Goal: Ask a question: Seek information or help from site administrators or community

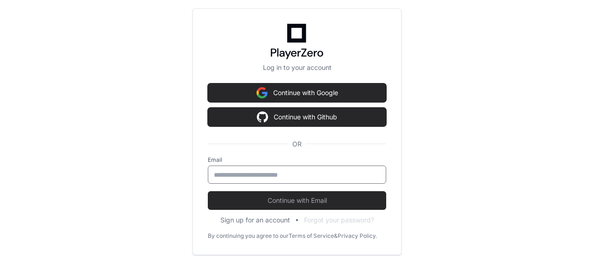
click at [285, 172] on input "email" at bounding box center [297, 174] width 166 height 9
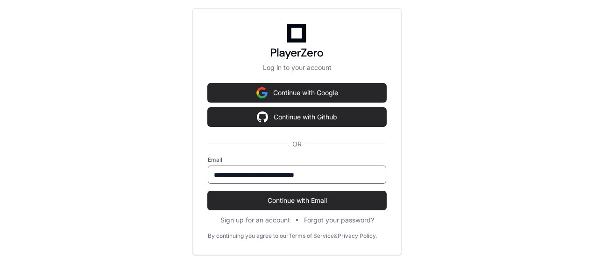
type input "**********"
click at [208, 192] on button "Continue with Email" at bounding box center [297, 201] width 178 height 19
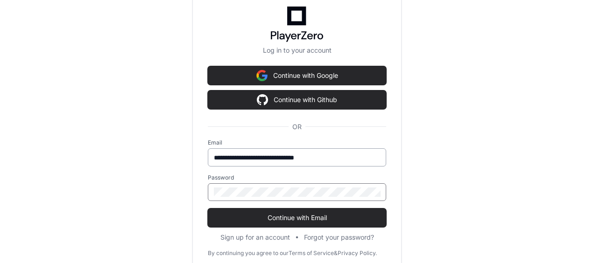
click at [208, 209] on button "Continue with Email" at bounding box center [297, 218] width 178 height 19
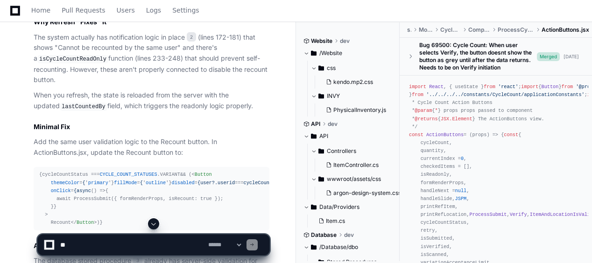
scroll to position [841, 0]
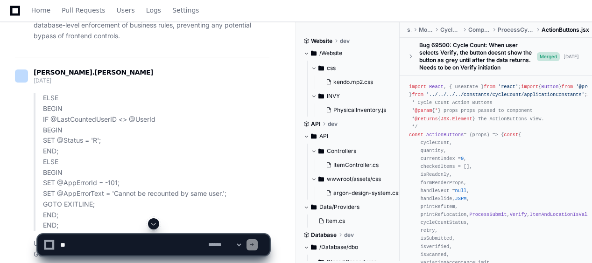
scroll to position [4111, 0]
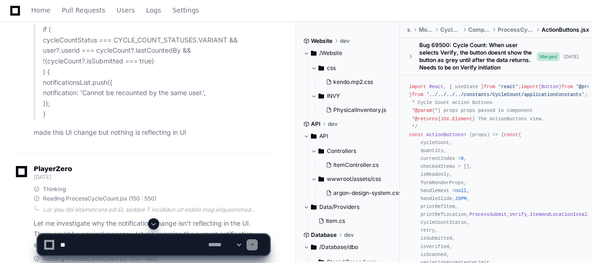
scroll to position [14163, 0]
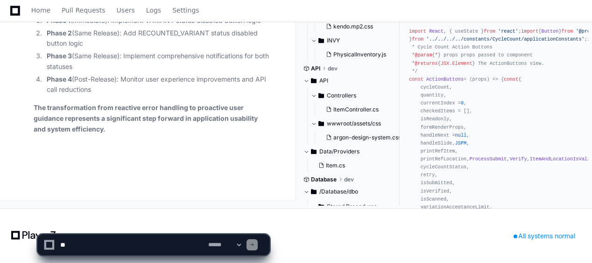
scroll to position [25427, 0]
click at [219, 246] on select "**********" at bounding box center [224, 245] width 36 height 7
select select "*********"
click at [206, 242] on select "**********" at bounding box center [224, 245] width 36 height 7
click at [121, 241] on textarea at bounding box center [132, 245] width 148 height 21
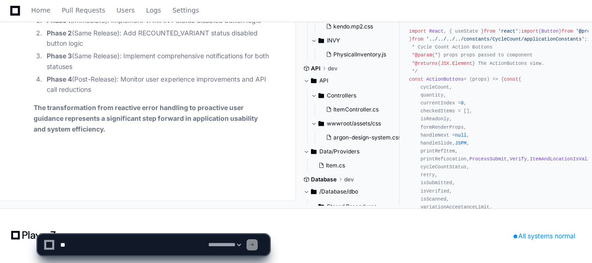
click at [66, 249] on textarea at bounding box center [132, 245] width 148 height 21
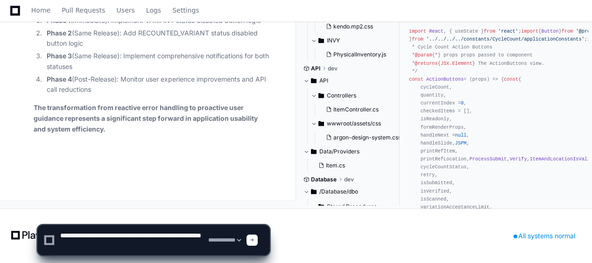
click at [110, 246] on textarea at bounding box center [132, 241] width 148 height 30
click at [107, 246] on textarea at bounding box center [132, 241] width 148 height 30
click at [164, 248] on textarea at bounding box center [132, 241] width 148 height 30
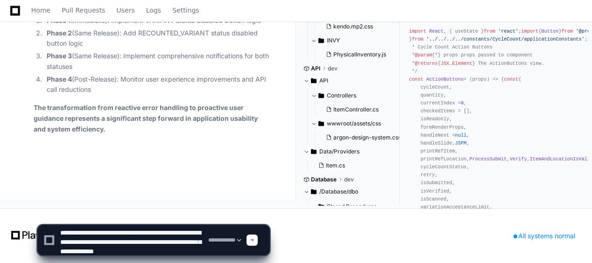
type textarea "**********"
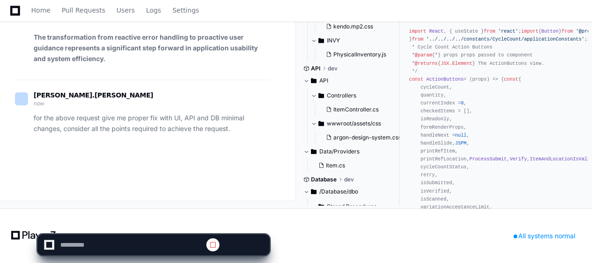
scroll to position [0, 0]
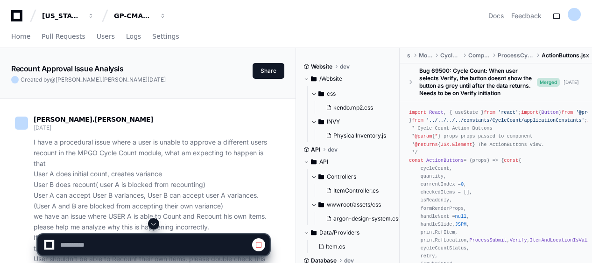
click at [153, 226] on span at bounding box center [153, 223] width 7 height 7
select select "*********"
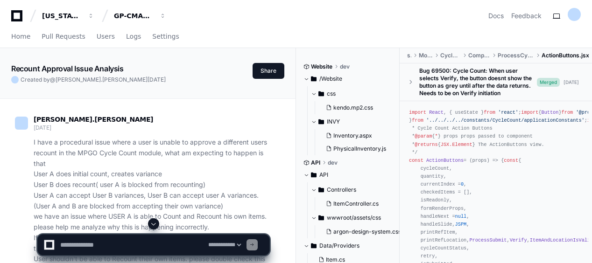
click at [157, 224] on span at bounding box center [153, 223] width 7 height 7
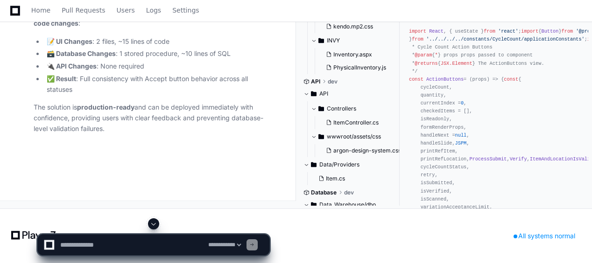
scroll to position [29238, 0]
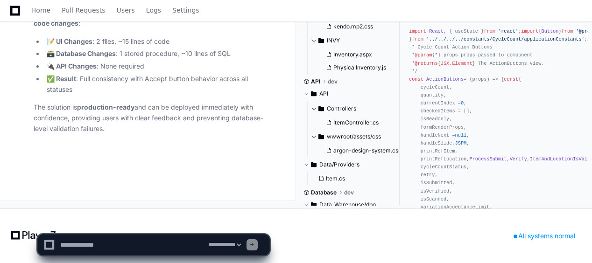
click at [186, 109] on p "The solution is production-ready and can be deployed immediately with confidenc…" at bounding box center [152, 118] width 236 height 32
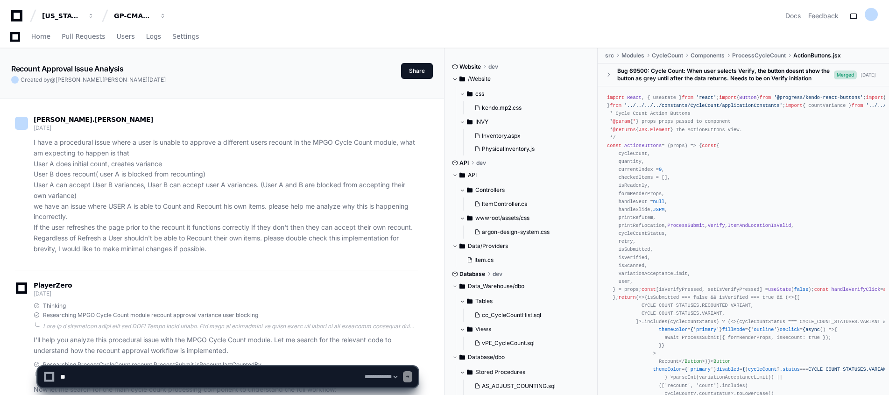
select select "*********"
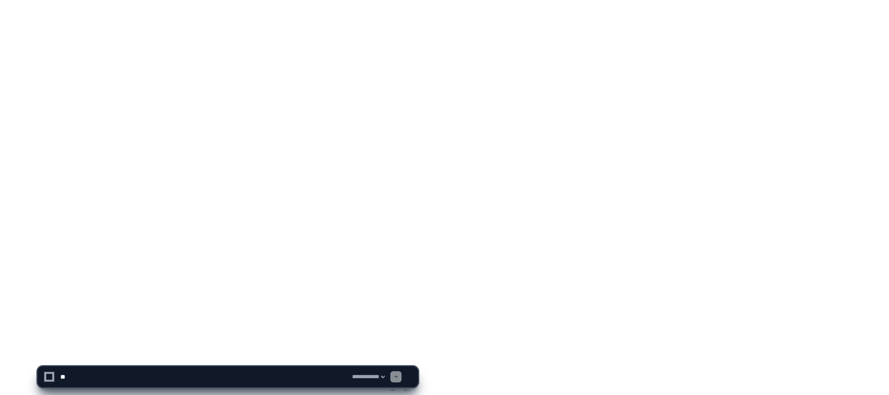
scroll to position [28261, 0]
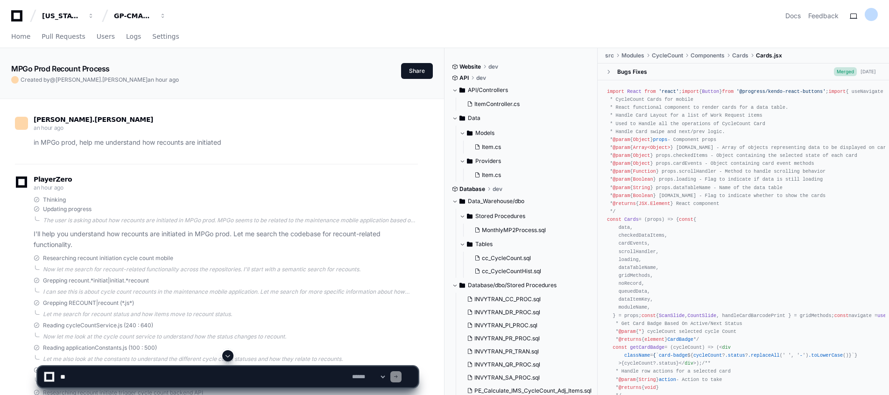
click at [275, 199] on div "Thinking" at bounding box center [226, 199] width 384 height 7
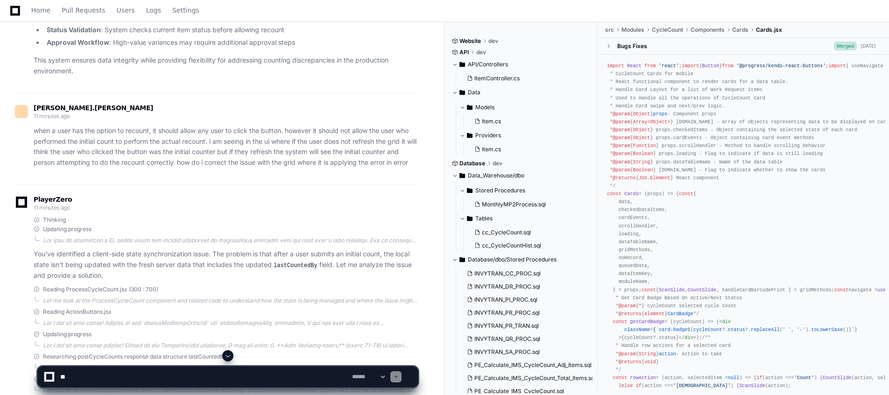
scroll to position [1289, 0]
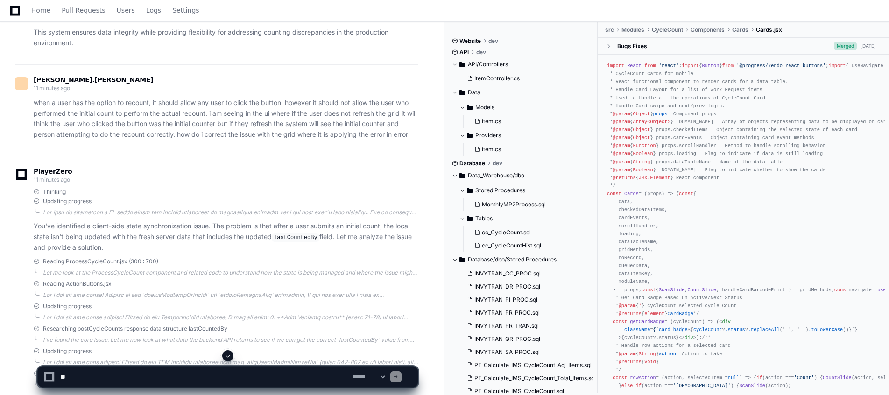
click at [275, 185] on div "PlayerZero 11 minutes ago" at bounding box center [216, 177] width 403 height 16
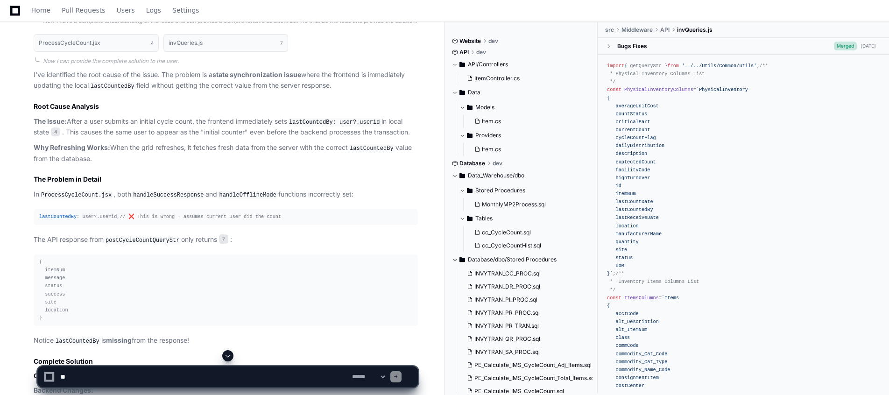
scroll to position [1654, 0]
click at [290, 293] on div "{ itemNum message status success site location }" at bounding box center [225, 290] width 373 height 64
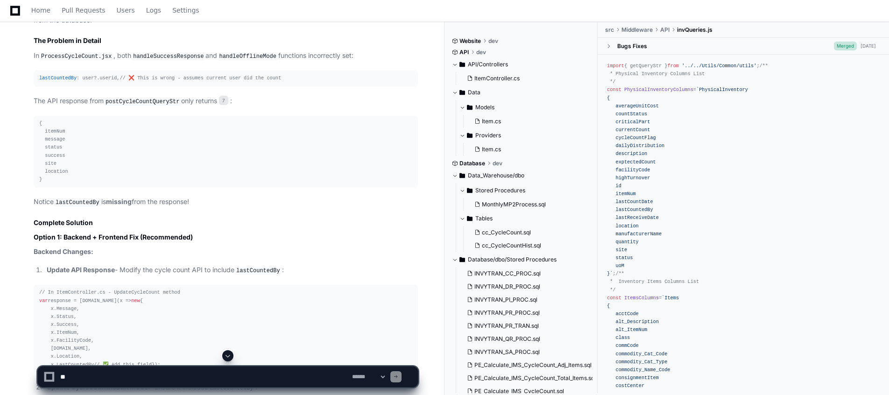
scroll to position [1794, 0]
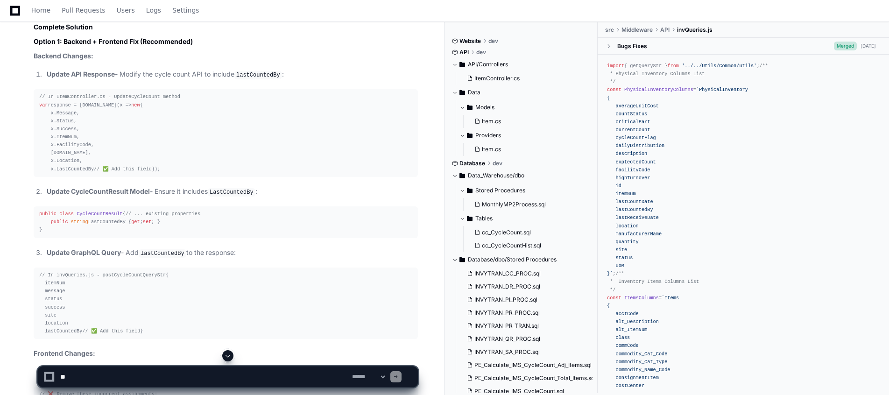
scroll to position [1990, 0]
click at [323, 170] on div "// In ItemController.cs - UpdateCycleCount method var response = ccResults.Sele…" at bounding box center [225, 131] width 373 height 80
click at [242, 232] on div "public class CycleCountResult { // ... existing properties public string LastCo…" at bounding box center [225, 220] width 373 height 24
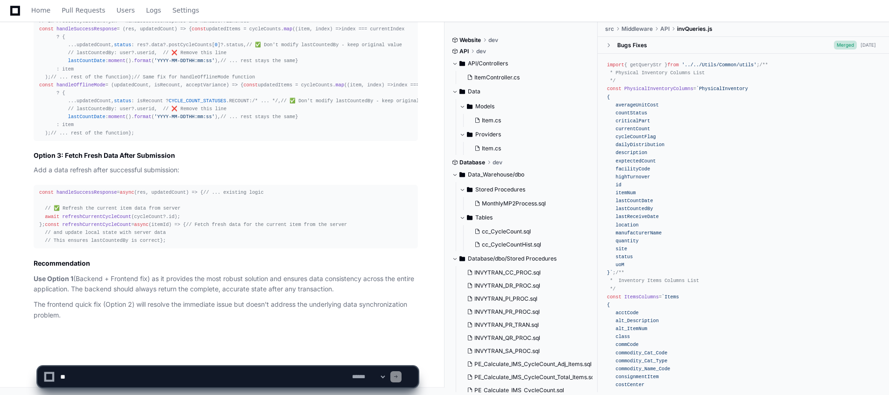
scroll to position [2831, 0]
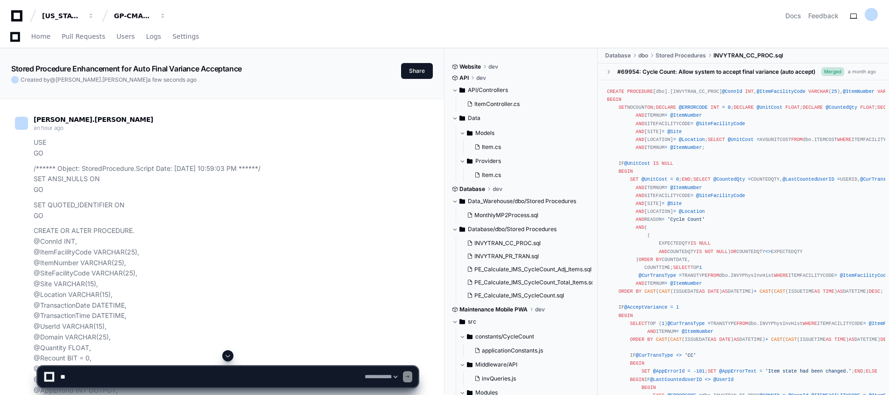
select select "*********"
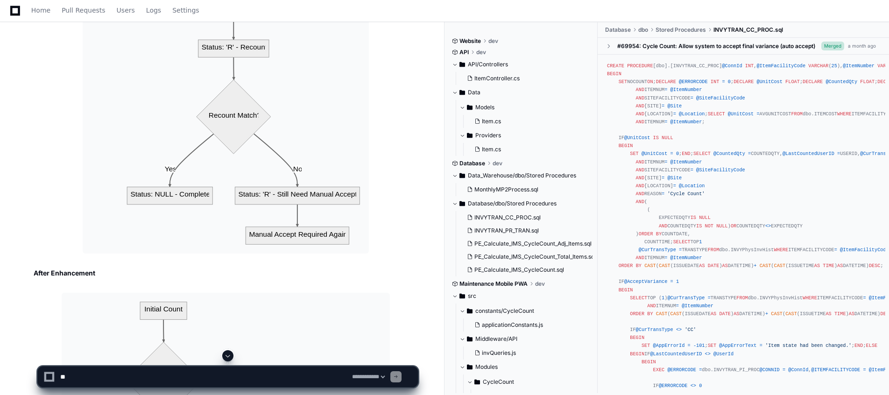
scroll to position [7952, 0]
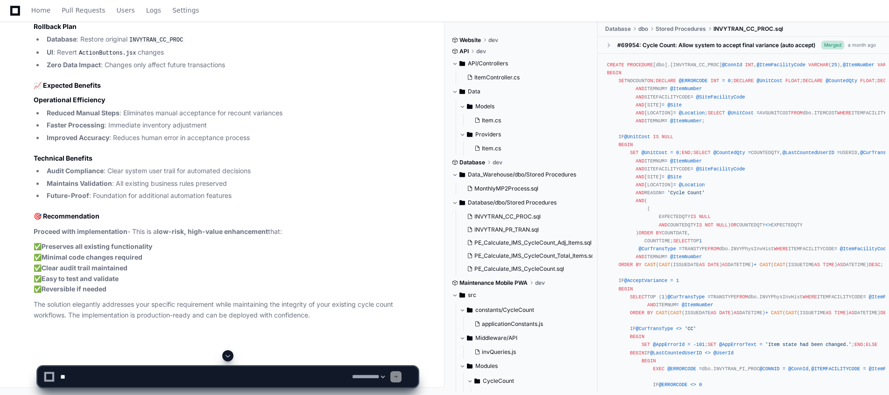
scroll to position [10251, 0]
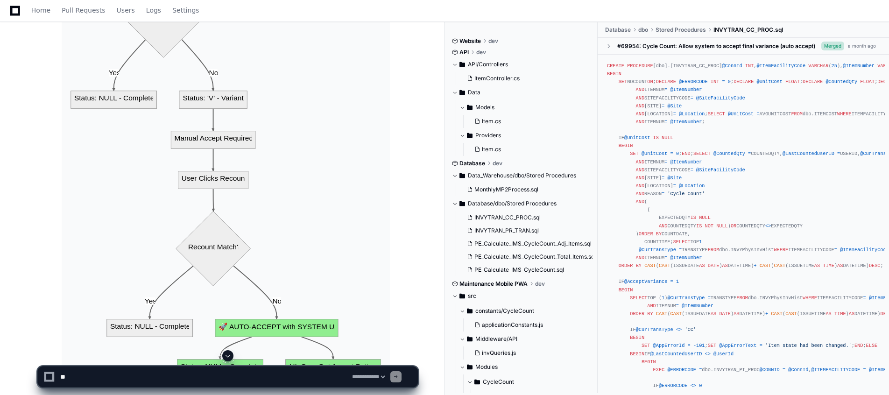
scroll to position [8319, 0]
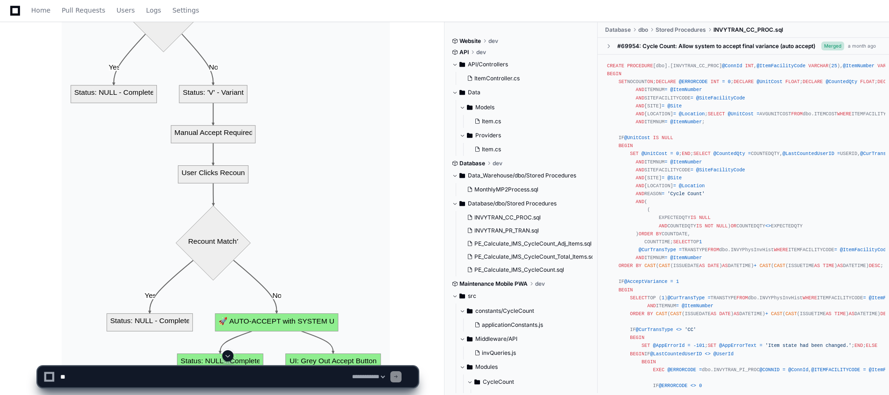
scroll to position [8267, 0]
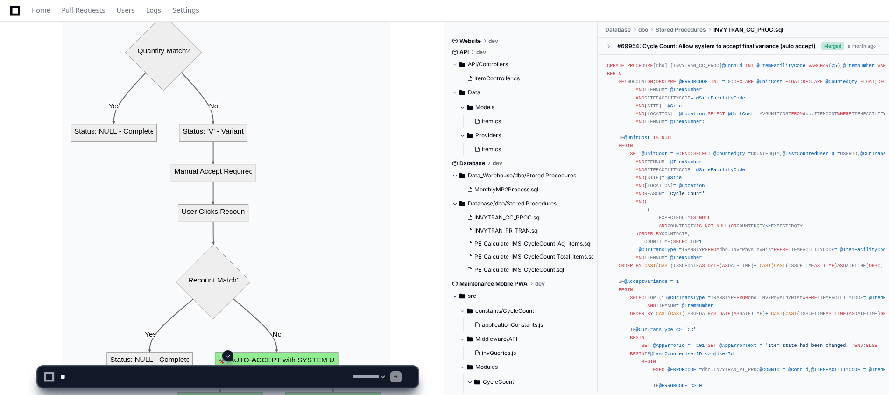
click at [242, 380] on textarea at bounding box center [204, 377] width 292 height 21
type textarea "**********"
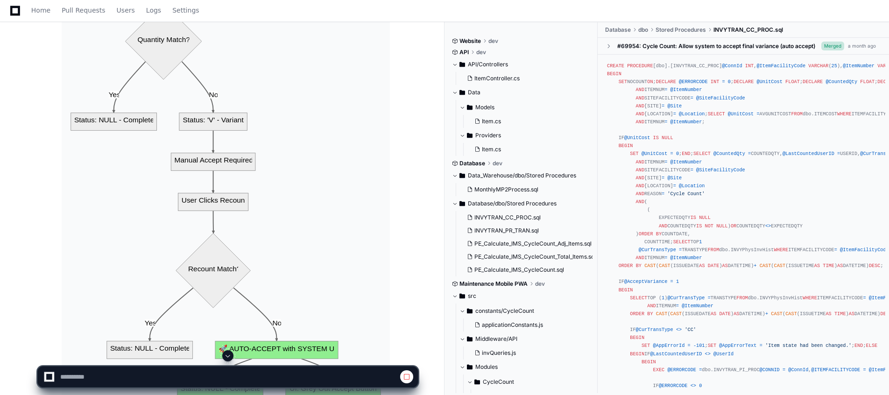
click at [225, 352] on button at bounding box center [227, 355] width 11 height 11
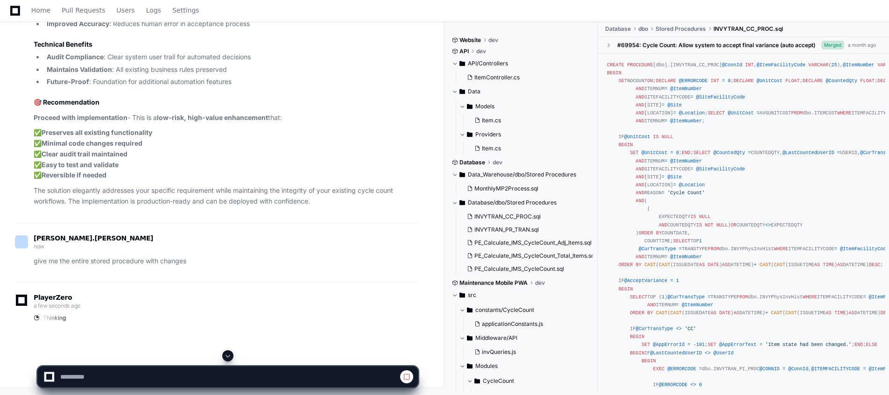
scroll to position [10733, 0]
click at [323, 267] on div "keerthana.parameshwaran now give me the entire stored procedure with changes" at bounding box center [216, 250] width 403 height 31
click at [311, 174] on p "✅ Preserves all existing functionality ✅ Minimal code changes required ✅ Clear …" at bounding box center [226, 154] width 384 height 53
select select "*********"
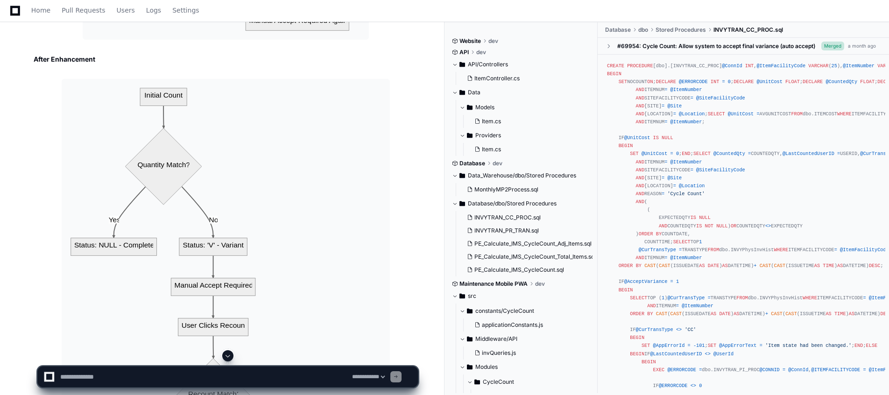
scroll to position [8125, 0]
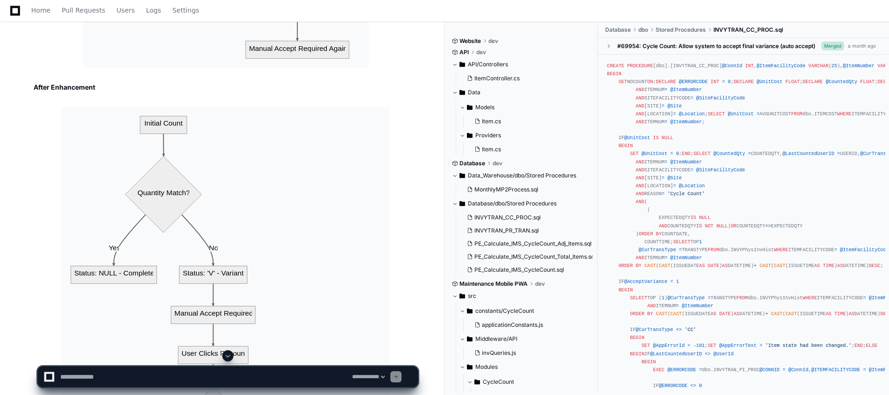
click at [230, 354] on span at bounding box center [227, 355] width 7 height 7
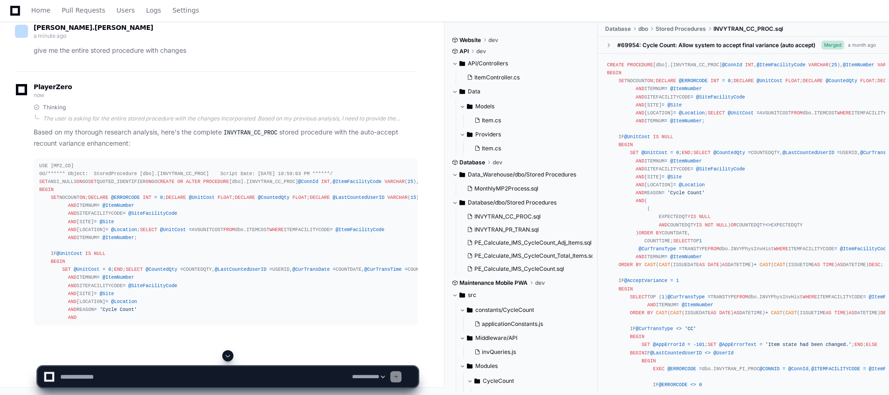
scroll to position [11430, 0]
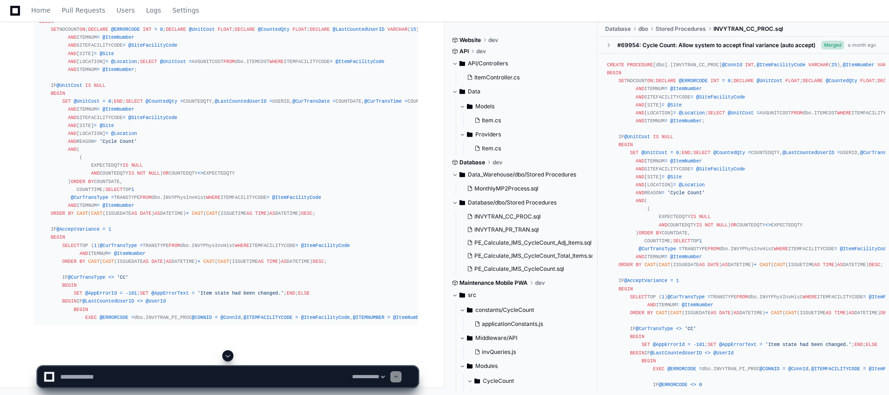
click at [230, 354] on span at bounding box center [227, 355] width 7 height 7
click at [228, 361] on button at bounding box center [227, 355] width 11 height 11
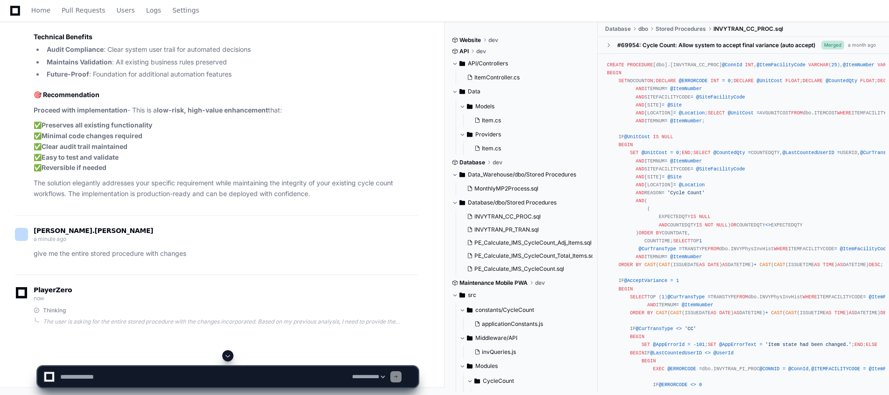
scroll to position [11020, 0]
drag, startPoint x: 40, startPoint y: 224, endPoint x: 86, endPoint y: 305, distance: 93.1
click div "USE [MP2_CD] GO /****** Object: StoredProcedure [dbo].[INVYTRAN_CC_PROC] Script…"
drag, startPoint x: 86, startPoint y: 305, endPoint x: 267, endPoint y: 312, distance: 181.4
click div "USE [MP2_CD] GO /****** Object: StoredProcedure [dbo].[INVYTRAN_CC_PROC] Script…"
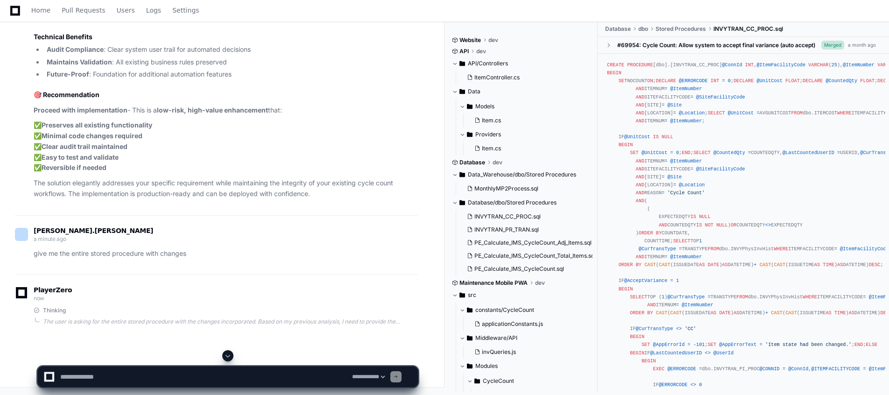
scroll to position [13487, 0]
drag, startPoint x: 39, startPoint y: 222, endPoint x: 68, endPoint y: 275, distance: 59.8
click pre "USE [MP2_CD] GO /****** Object: StoredProcedure [dbo].[INVYTRAN_CC_PROC] Script…"
copy div "CREATE OR ALTER PROCEDURE [dbo].[INVYTRAN_CC_PROC] @ConnId INT , @ItemFacilityC…"
click div "USE [MP2_CD] GO /****** Object: StoredProcedure [dbo].[INVYTRAN_CC_PROC] Script…"
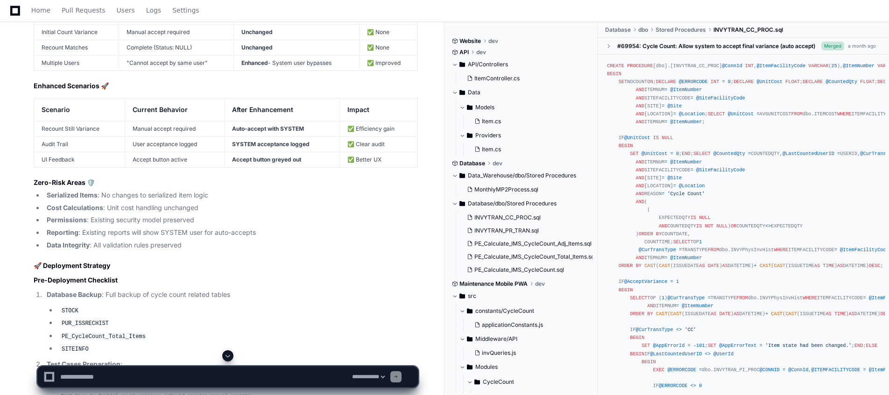
scroll to position [8775, 0]
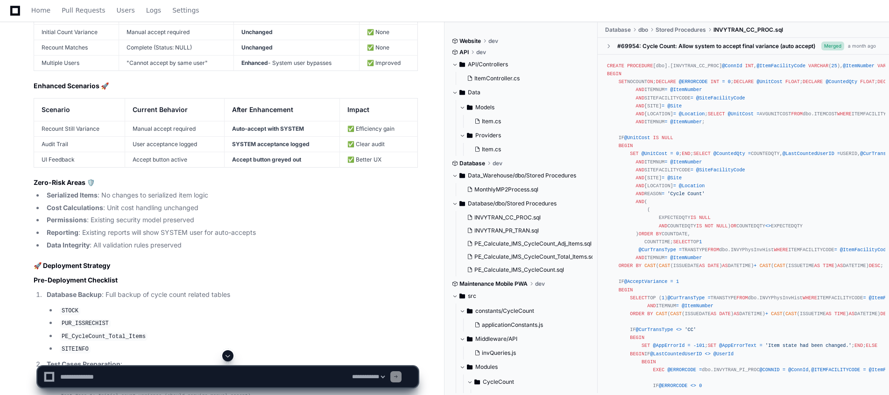
scroll to position [8719, 0]
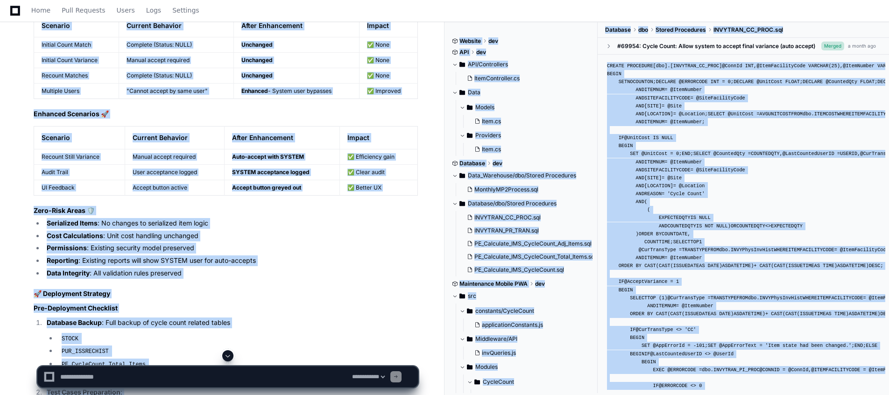
drag, startPoint x: 38, startPoint y: 87, endPoint x: 129, endPoint y: 327, distance: 256.6
drag, startPoint x: 129, startPoint y: 327, endPoint x: 334, endPoint y: 320, distance: 205.6
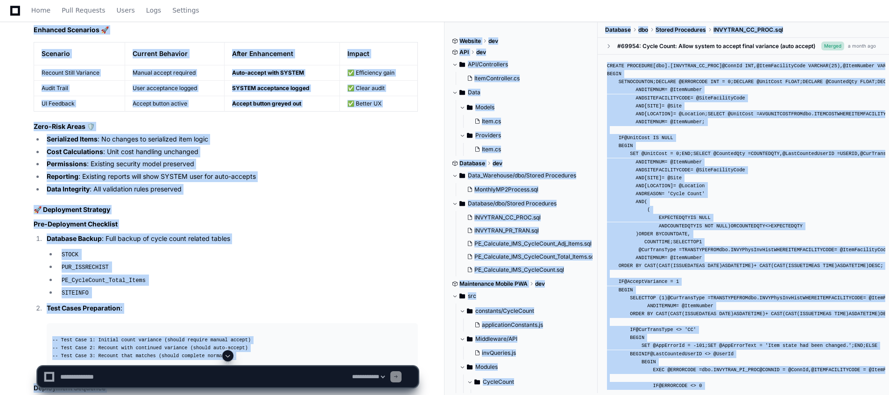
scroll to position [8775, 0]
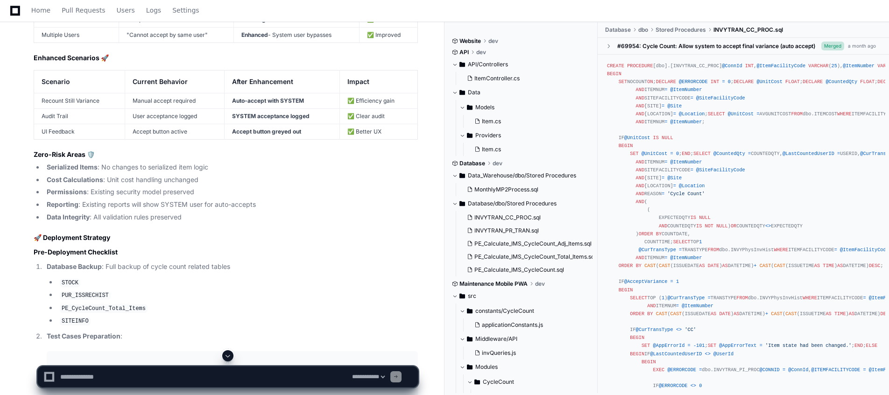
drag, startPoint x: 40, startPoint y: 29, endPoint x: 62, endPoint y: 309, distance: 281.1
copy div "< Button themeColor={ 'primary' } disabled={ (cycleCount?. status === CYCLE_COU…"
click at [183, 377] on textarea at bounding box center [204, 377] width 292 height 21
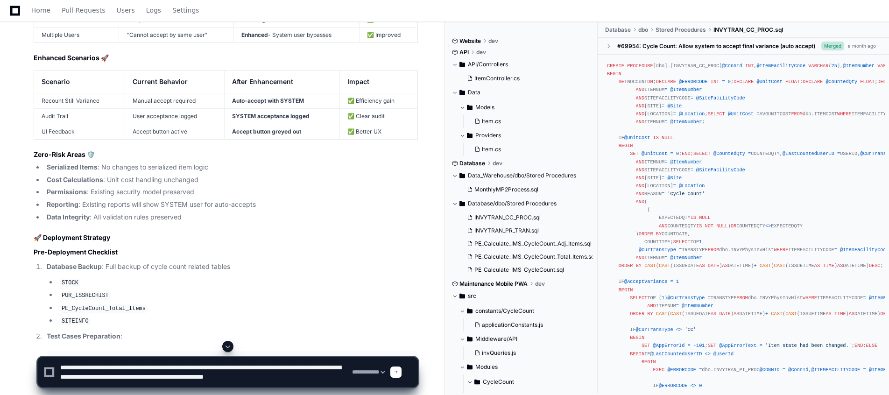
scroll to position [3, 0]
type textarea "**********"
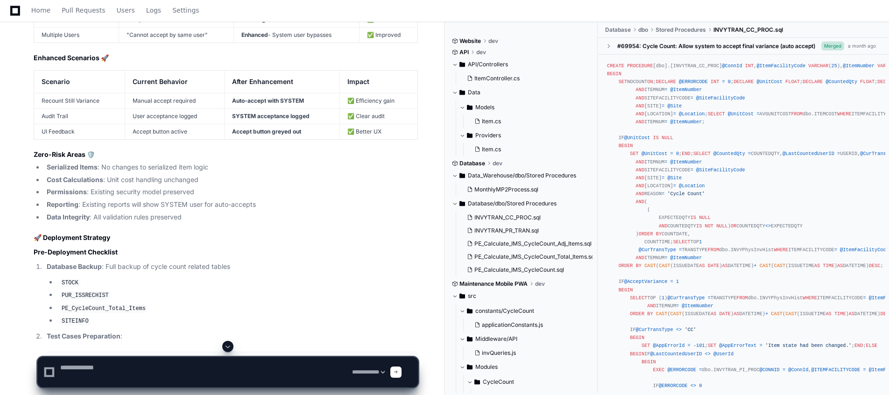
scroll to position [0, 0]
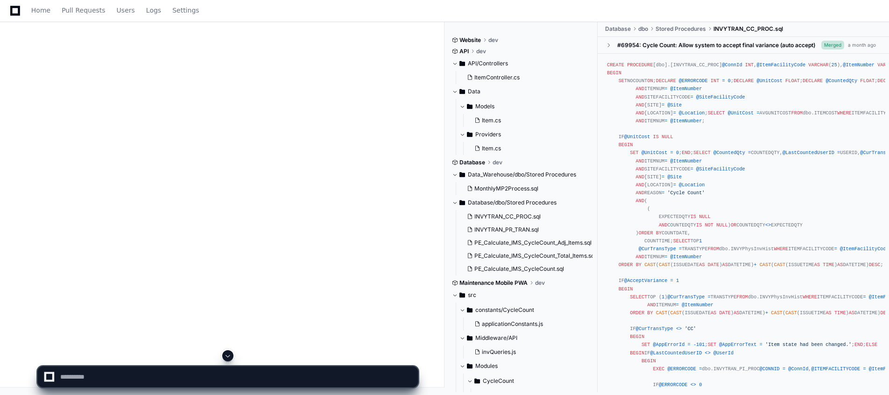
click at [224, 355] on button at bounding box center [227, 355] width 11 height 11
click p "This research will take ~30 minutes but will give us a rock-solid solution that…"
click at [268, 354] on div at bounding box center [227, 355] width 381 height 11
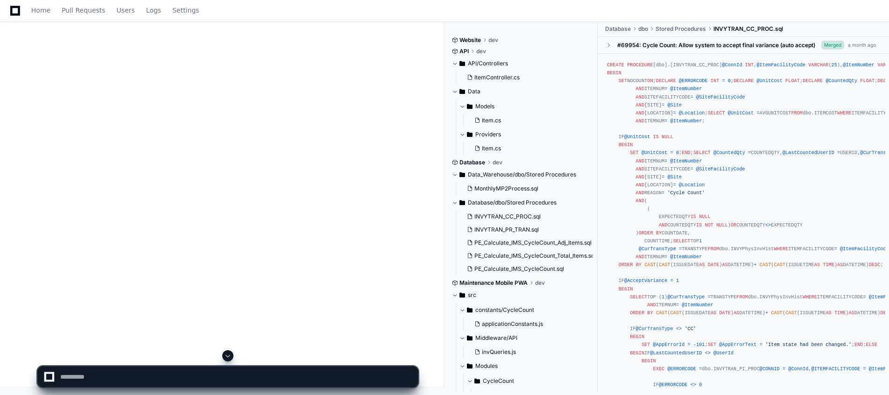
scroll to position [14658, 0]
click li "Should users still see the variance information but just can't interact?"
click at [228, 356] on span at bounding box center [227, 355] width 7 height 7
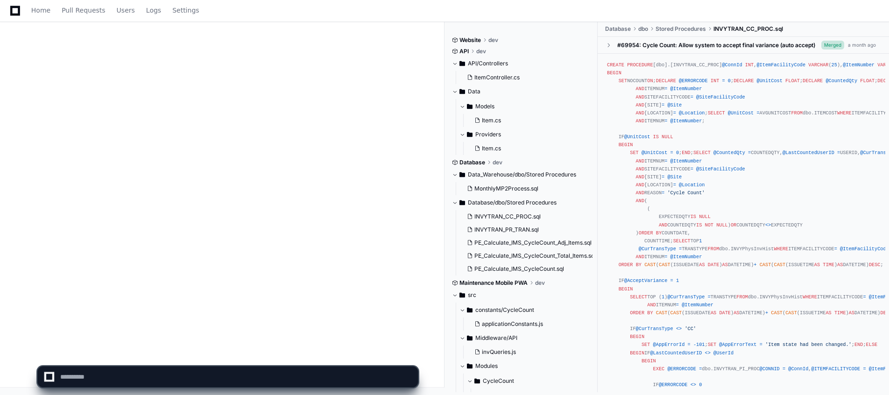
scroll to position [14854, 0]
click div "PlayerZero now Thinking You're absolutely right to be concerned about this! The…"
click li "Check for a specific status combination?"
click p "Current Manual Flow : In the current system, after a manual accept is clicked, …"
click div "PlayerZero now Thinking You're absolutely right to be concerned about this! The…"
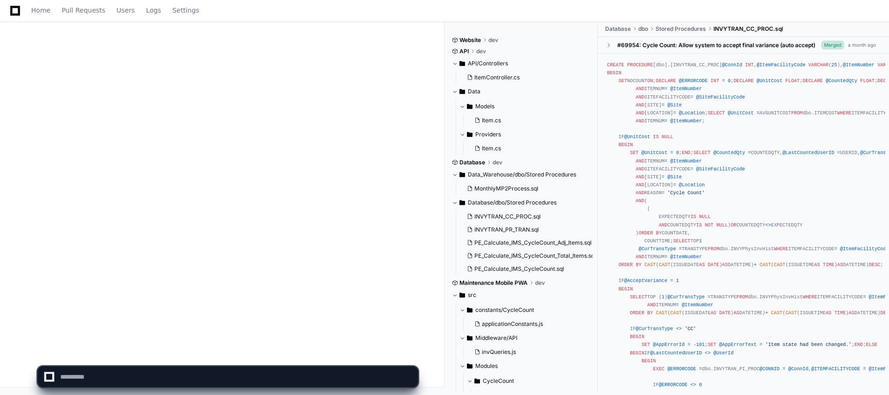
click div "PlayerZero now Thinking You're absolutely right to be concerned about this! The…"
click at [50, 374] on div at bounding box center [49, 377] width 6 height 6
click span
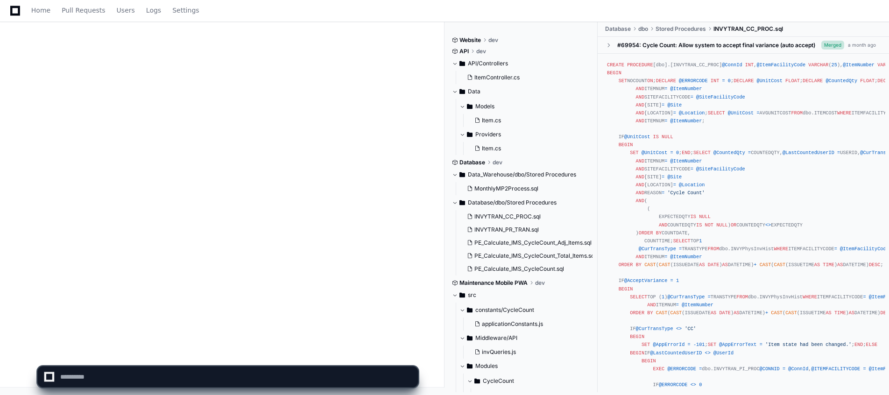
click strong "Map all manual accept scenarios"
click li "Or greyed out with "System Accepted" text?"
click li "Should users still see the variance information but just can't interact?"
click p "Current Manual Flow : In the current system, after a manual accept is clicked, …"
click article "You're absolutely right to be concerned about this! The UI logic I proposed cou…"
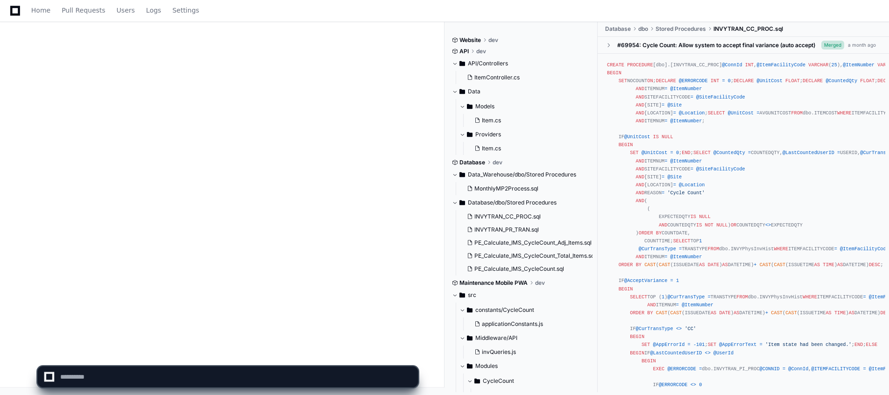
click span
click article "You're absolutely right to be concerned about this! The UI logic I proposed cou…"
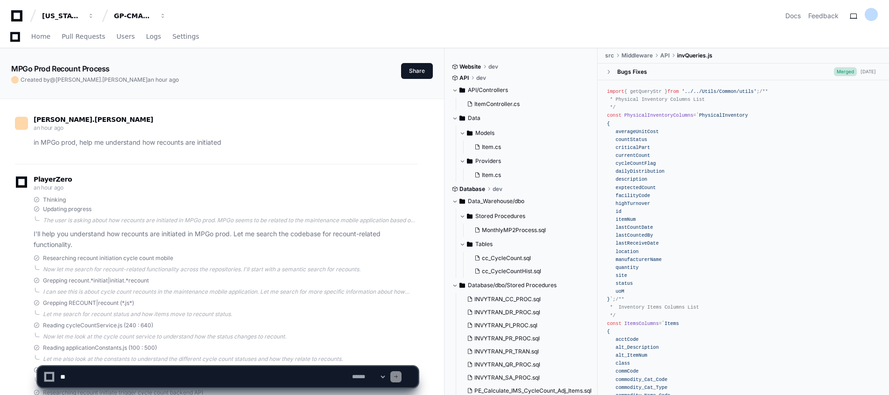
scroll to position [2831, 0]
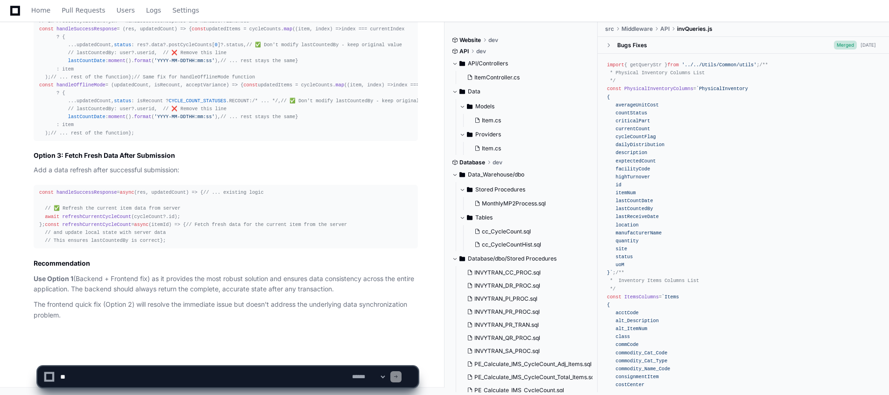
click at [247, 301] on p "The frontend quick fix (Option 2) will resolve the immediate issue but doesn't …" at bounding box center [226, 309] width 384 height 21
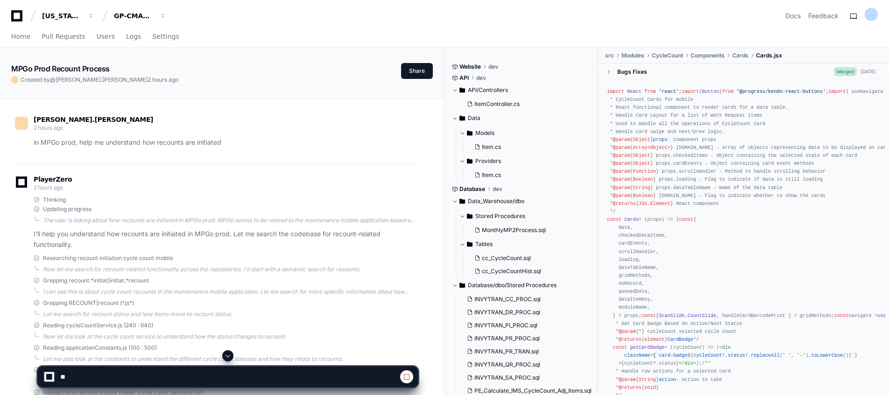
click at [227, 356] on span at bounding box center [227, 355] width 7 height 7
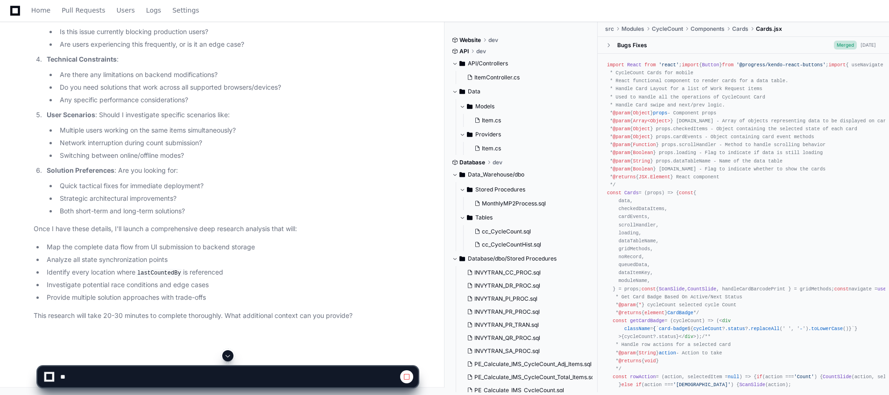
scroll to position [3455, 0]
click at [315, 286] on li "Investigate potential race conditions and edge cases" at bounding box center [231, 285] width 374 height 11
click at [229, 354] on span at bounding box center [227, 355] width 7 height 7
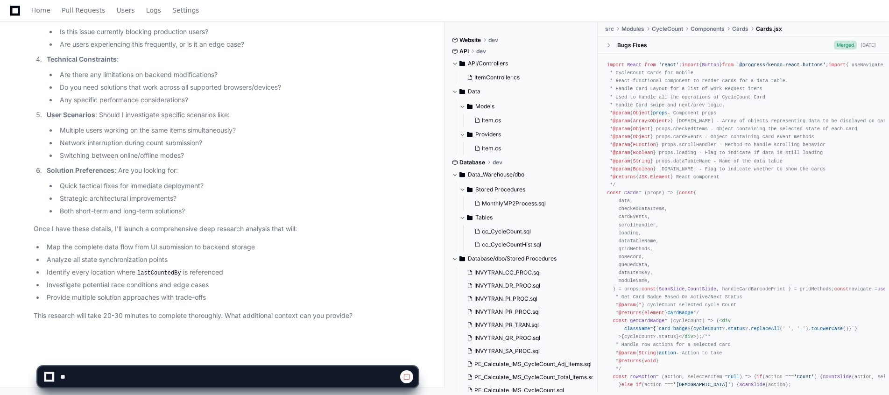
click at [404, 379] on span at bounding box center [406, 376] width 7 height 7
